Goal: Information Seeking & Learning: Learn about a topic

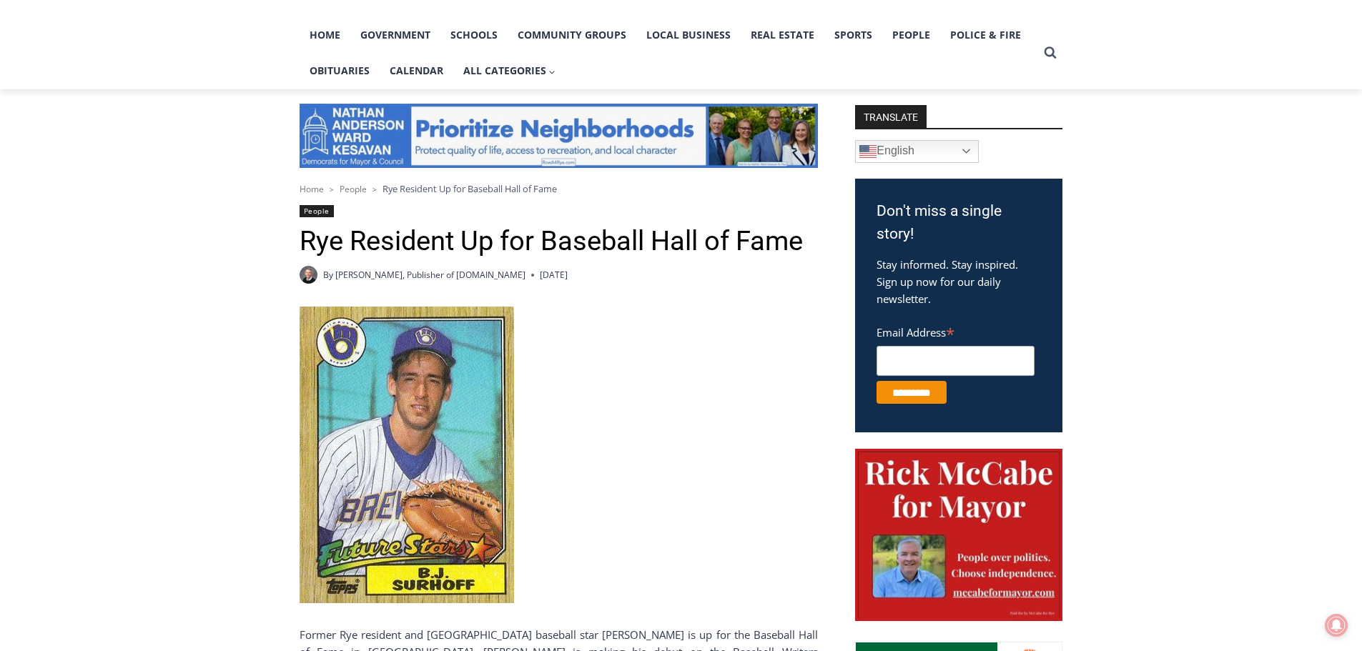
scroll to position [429, 0]
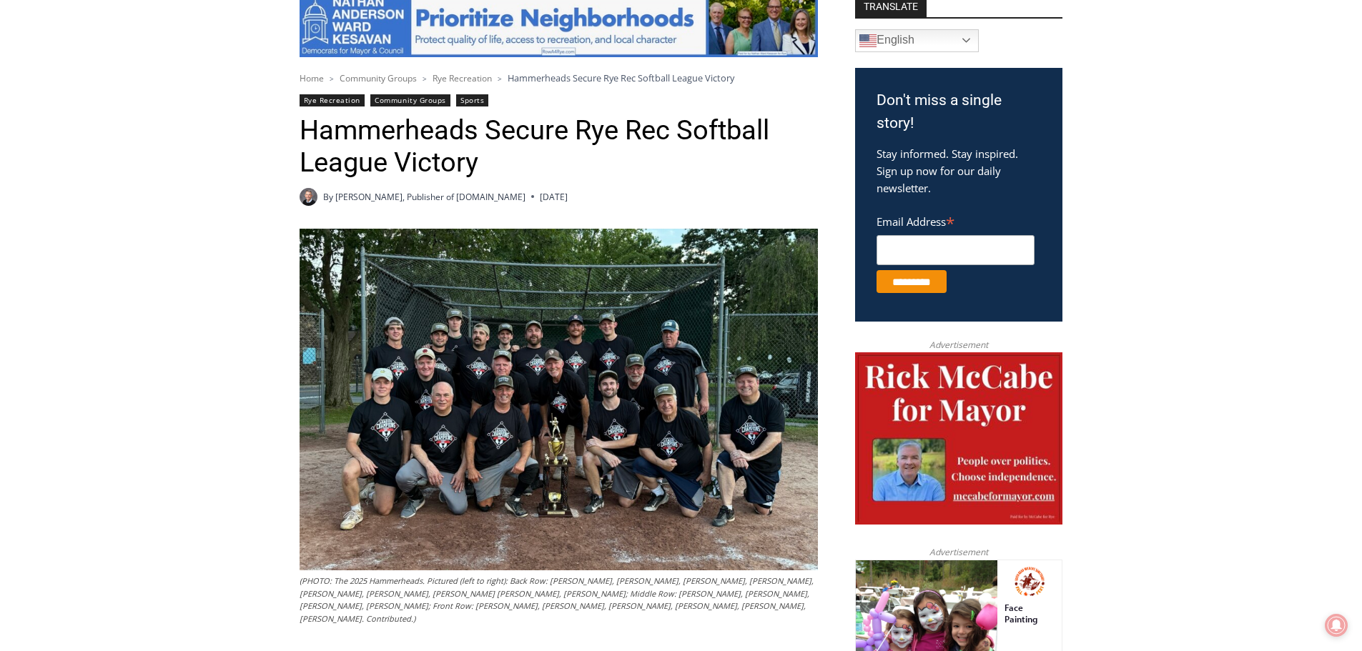
click at [766, 340] on img at bounding box center [559, 400] width 518 height 342
click at [678, 350] on img at bounding box center [559, 400] width 518 height 342
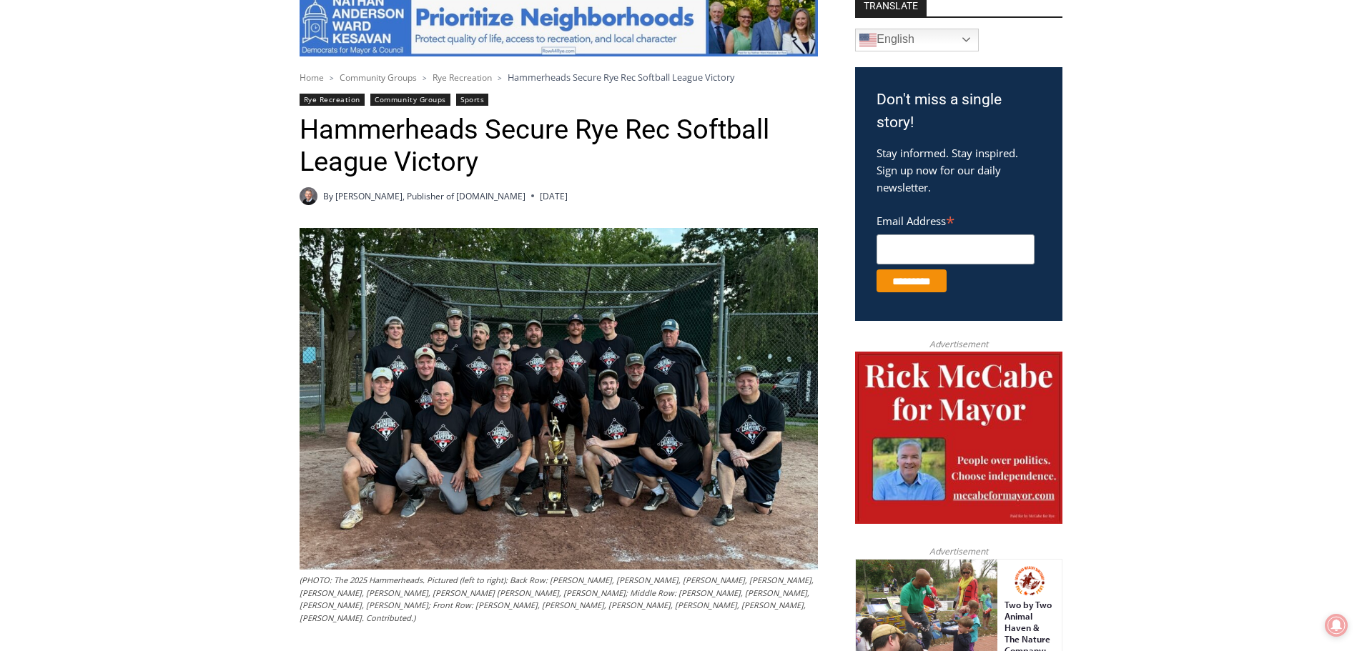
scroll to position [403, 0]
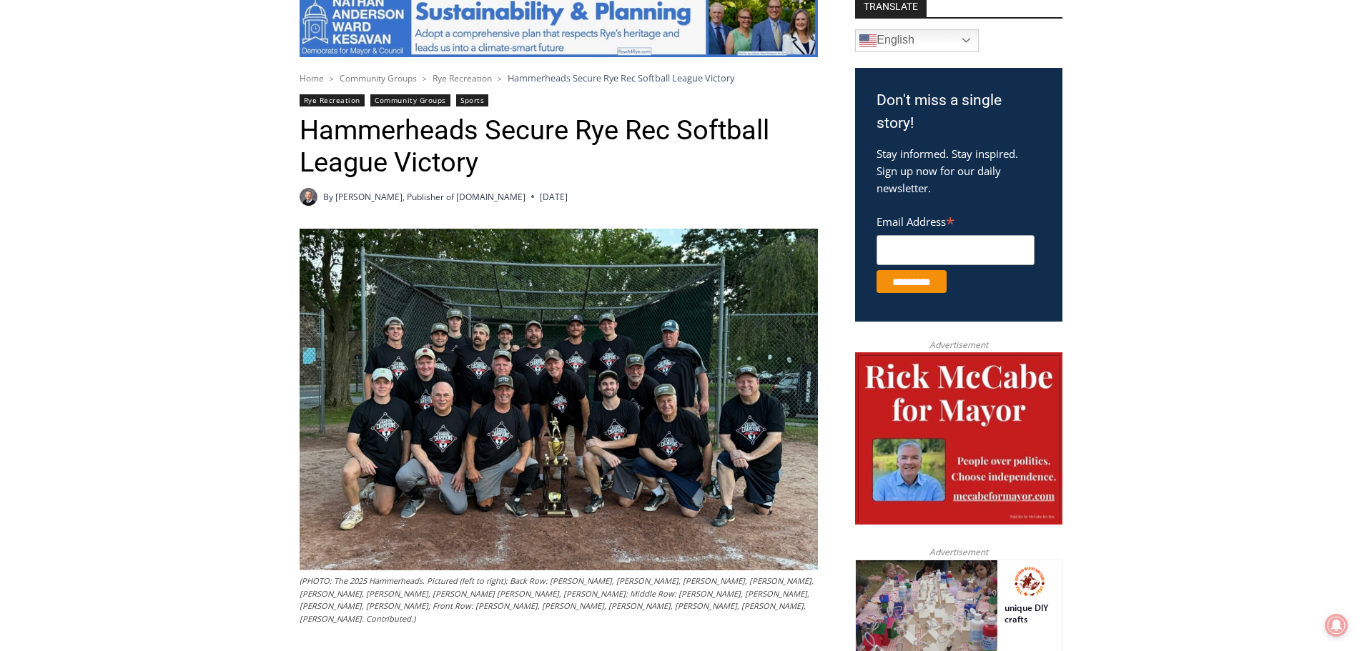
click at [681, 350] on img at bounding box center [559, 400] width 518 height 342
click at [681, 348] on img at bounding box center [559, 400] width 518 height 342
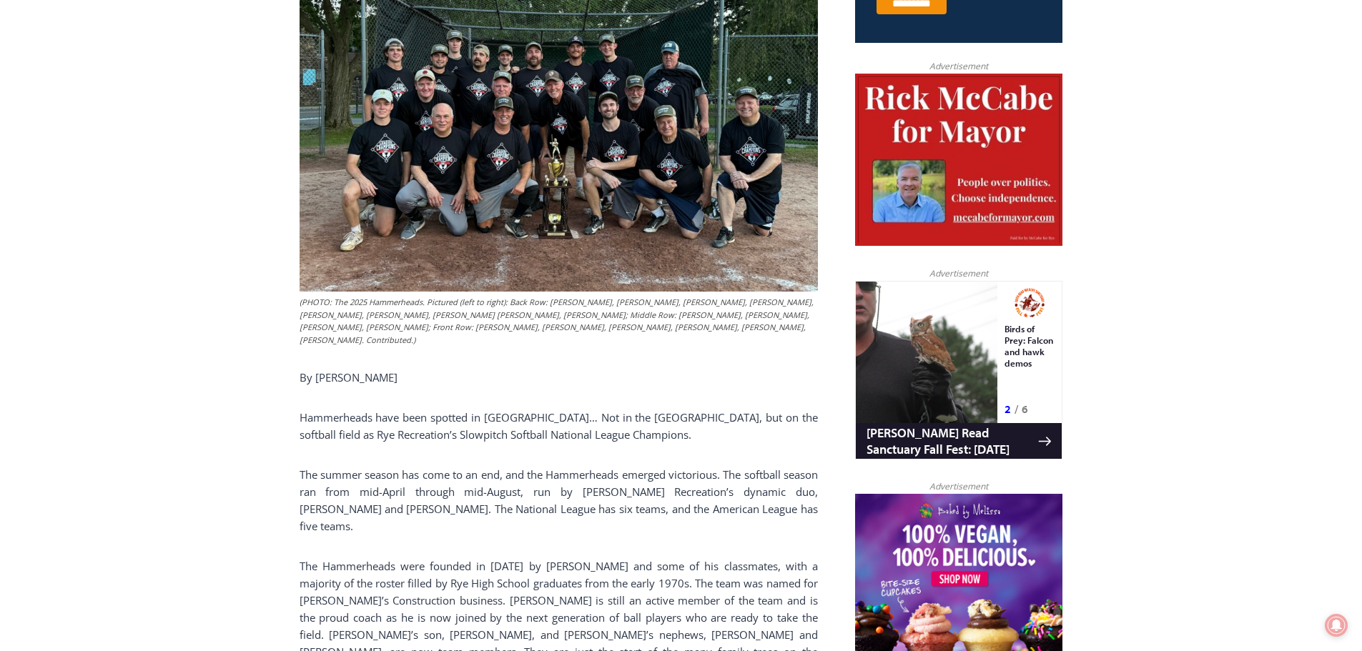
scroll to position [572, 0]
